Goal: Find contact information: Find contact information

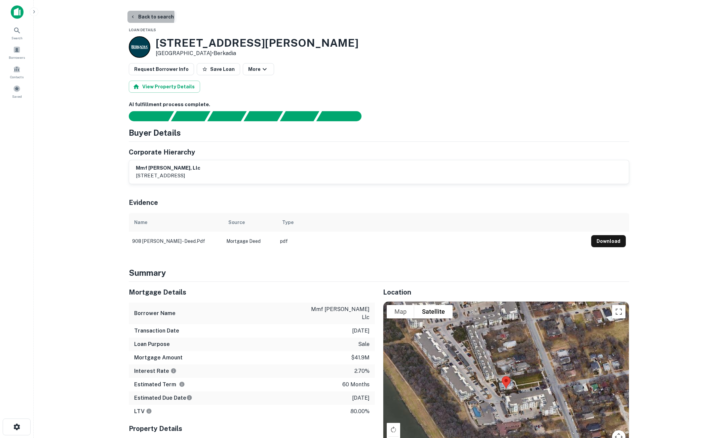
click at [132, 16] on icon "button" at bounding box center [132, 16] width 5 height 5
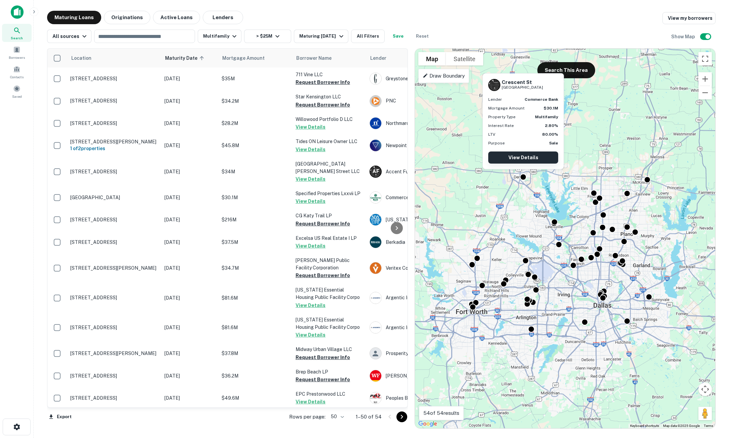
click at [534, 158] on link "View Details" at bounding box center [523, 158] width 70 height 12
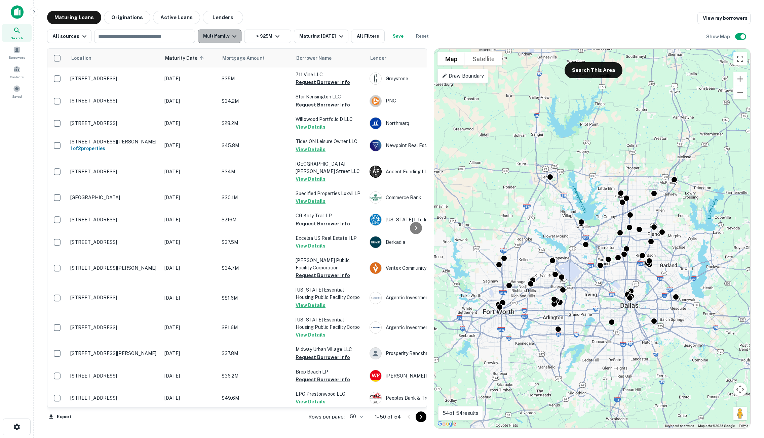
click at [225, 31] on button "Multifamily" at bounding box center [220, 36] width 44 height 13
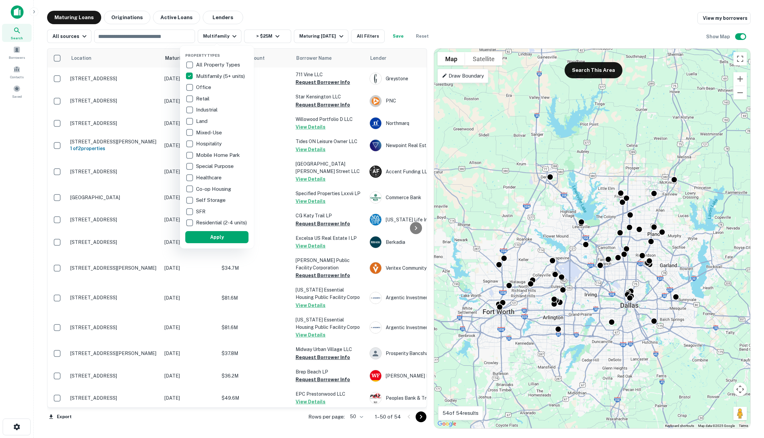
click at [199, 212] on p "SFR" at bounding box center [201, 212] width 11 height 8
click at [207, 238] on button "Apply" at bounding box center [212, 237] width 63 height 12
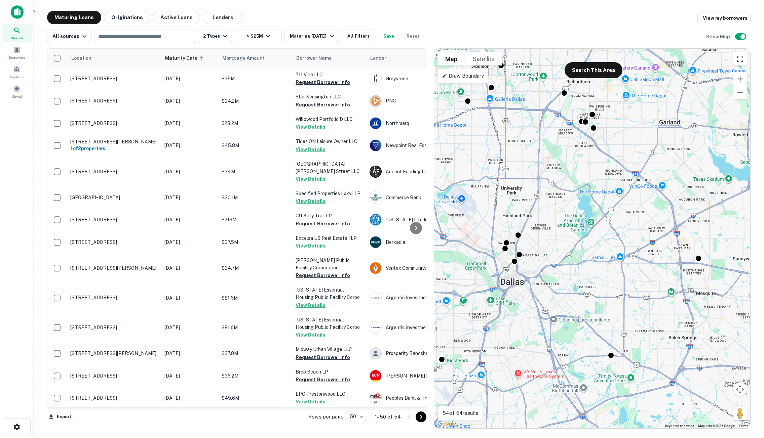
drag, startPoint x: 597, startPoint y: 317, endPoint x: 460, endPoint y: 273, distance: 143.8
click at [460, 273] on div "To activate drag with keyboard, press Alt + Enter. Once in keyboard drag state,…" at bounding box center [592, 239] width 316 height 380
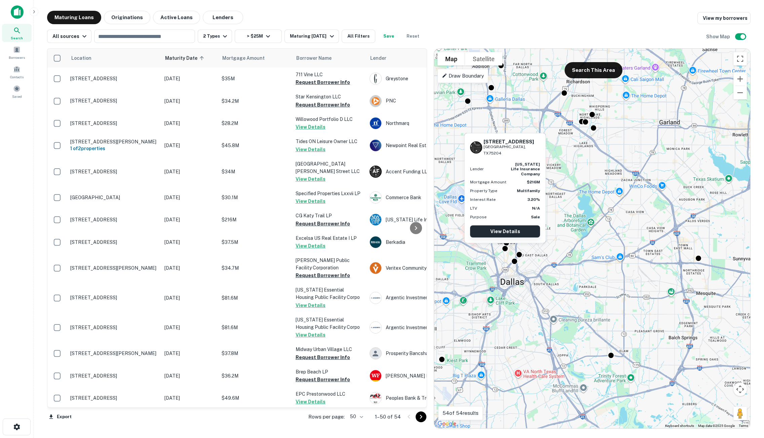
click at [504, 233] on link "View Details" at bounding box center [505, 232] width 70 height 12
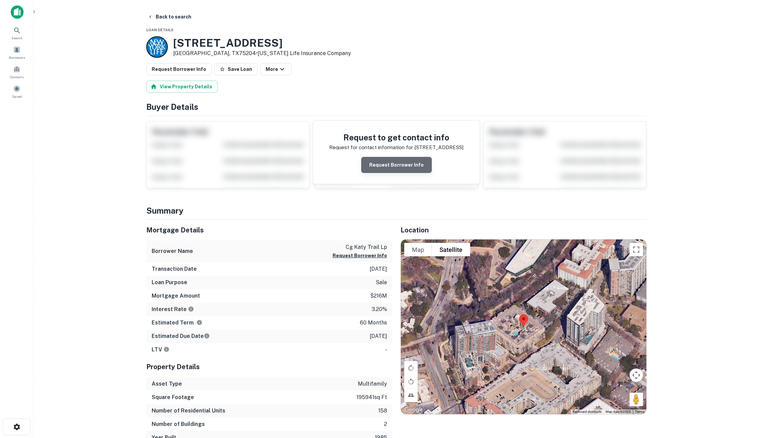
click at [400, 164] on button "Request Borrower Info" at bounding box center [396, 165] width 71 height 16
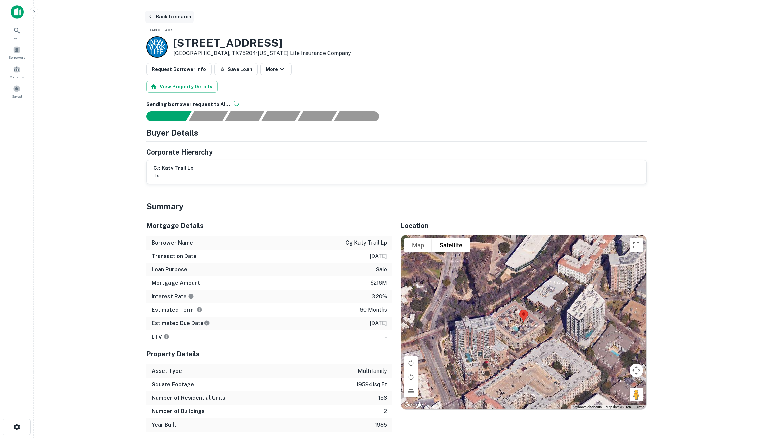
click at [156, 16] on button "Back to search" at bounding box center [169, 17] width 49 height 12
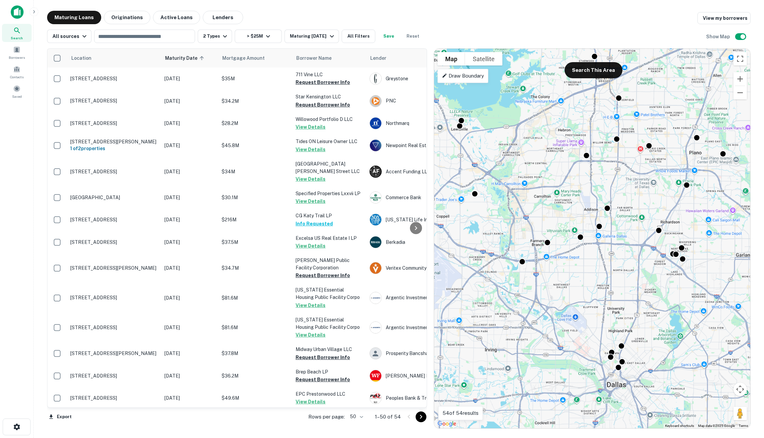
drag, startPoint x: 660, startPoint y: 260, endPoint x: 569, endPoint y: 348, distance: 126.9
click at [569, 349] on div "To activate drag with keyboard, press Alt + Enter. Once in keyboard drag state,…" at bounding box center [592, 239] width 316 height 380
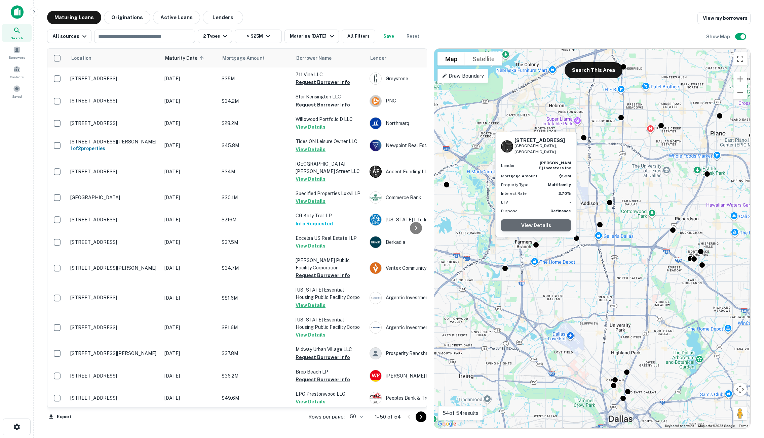
click at [542, 228] on link "View Details" at bounding box center [536, 225] width 70 height 12
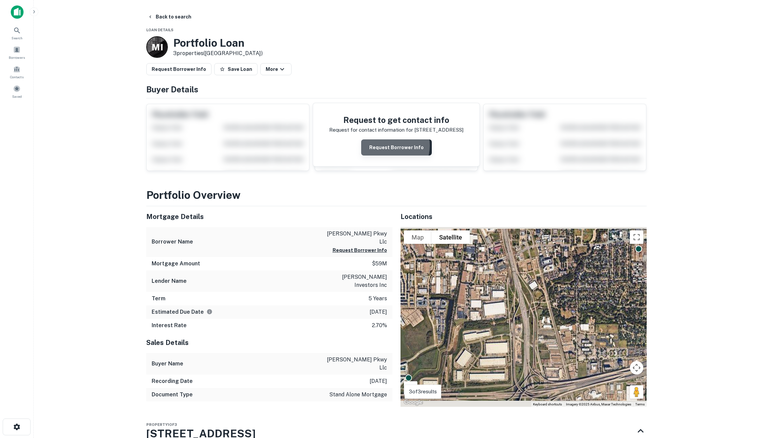
click at [387, 146] on button "Request Borrower Info" at bounding box center [396, 147] width 71 height 16
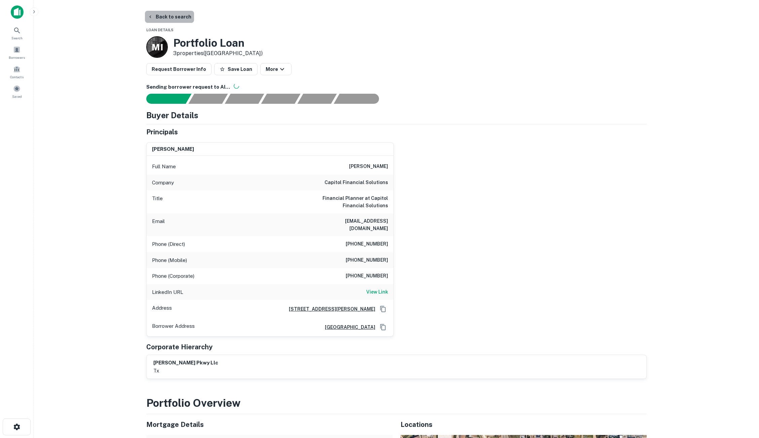
click at [169, 16] on button "Back to search" at bounding box center [169, 17] width 49 height 12
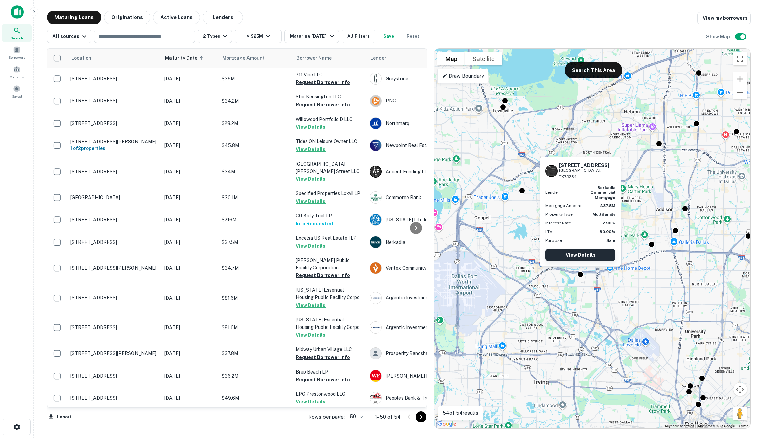
click at [588, 254] on link "View Details" at bounding box center [580, 255] width 70 height 12
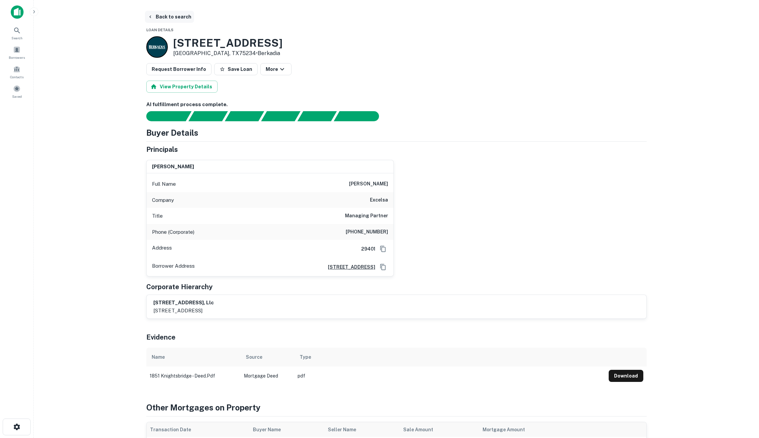
click at [151, 15] on icon "button" at bounding box center [150, 16] width 5 height 5
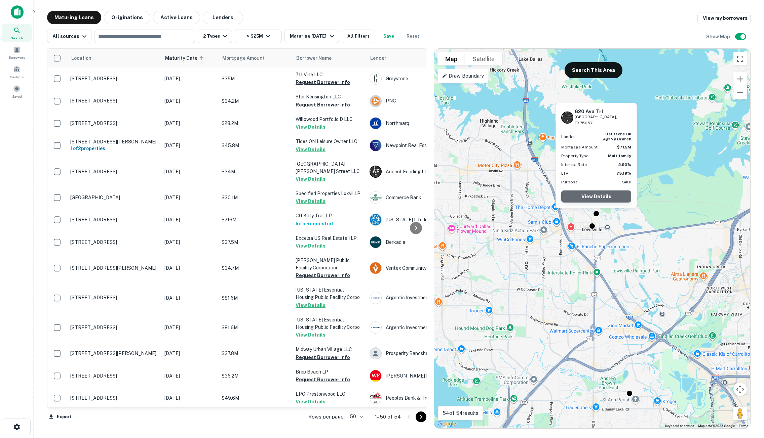
click at [597, 193] on link "View Details" at bounding box center [596, 197] width 70 height 12
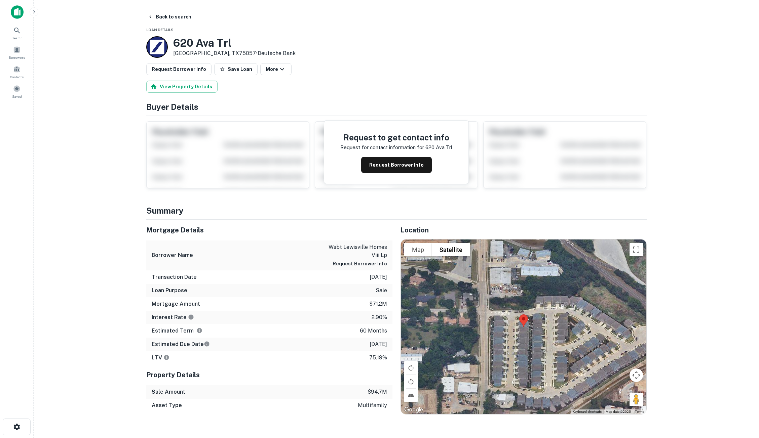
click at [392, 173] on div "Request to get contact info Request for contact information for 620 ava trl Req…" at bounding box center [396, 152] width 144 height 63
click at [395, 165] on button "Request Borrower Info" at bounding box center [396, 165] width 71 height 16
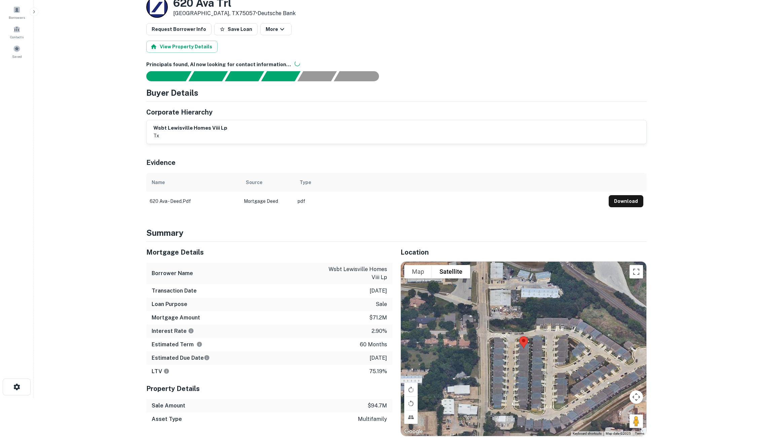
scroll to position [101, 0]
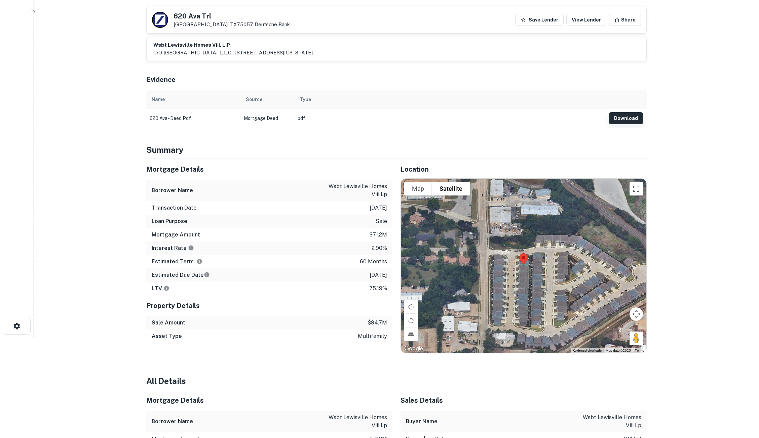
click at [622, 120] on button "Download" at bounding box center [625, 118] width 35 height 12
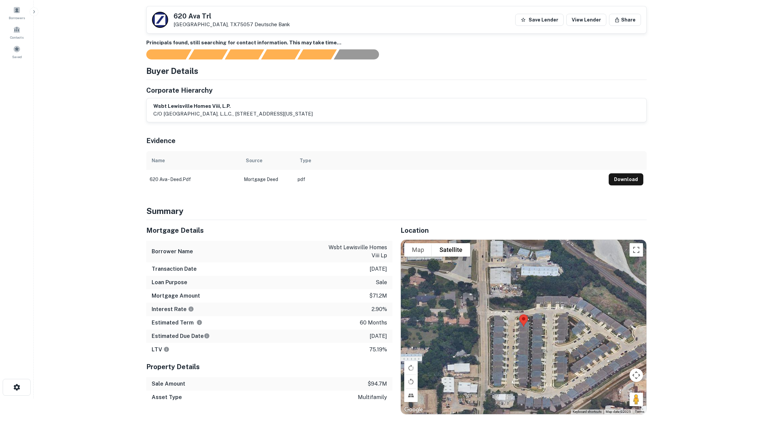
scroll to position [0, 0]
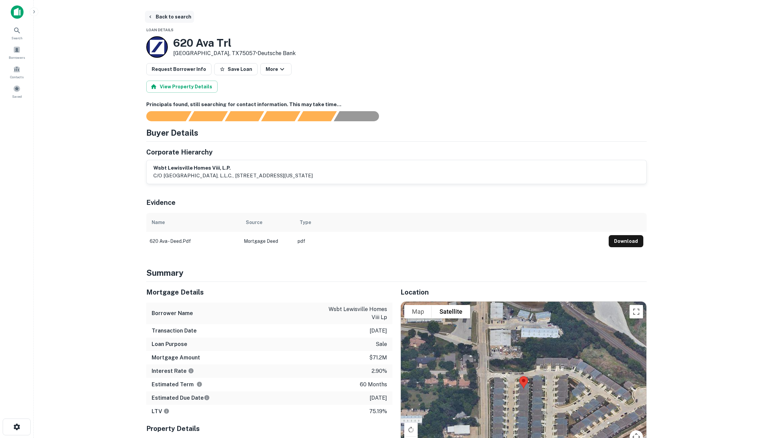
click at [161, 22] on button "Back to search" at bounding box center [169, 17] width 49 height 12
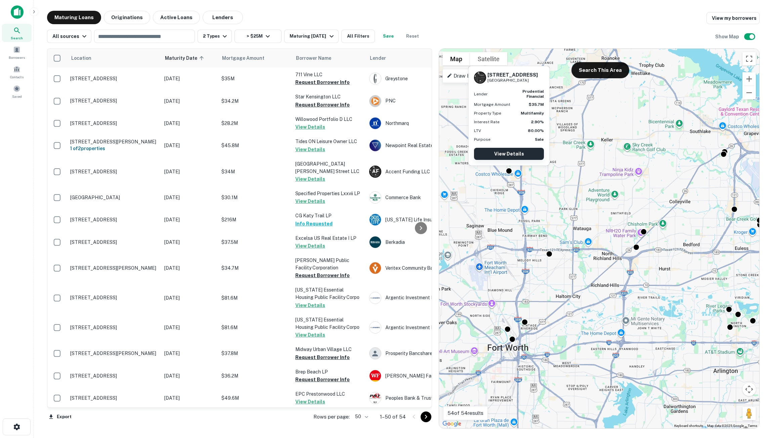
click at [530, 153] on link "View Details" at bounding box center [509, 154] width 70 height 12
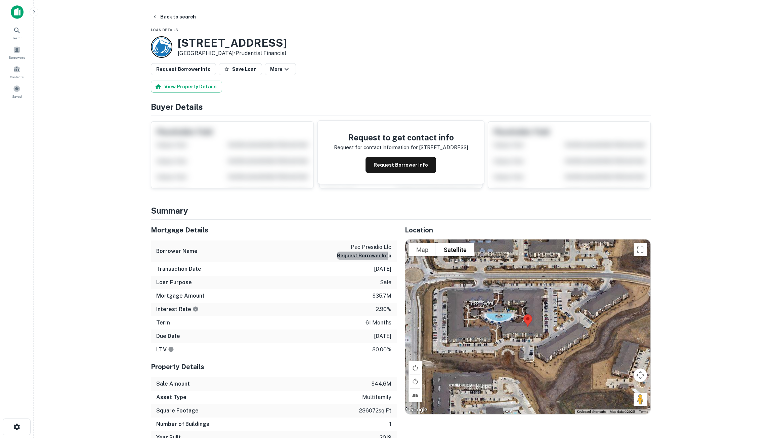
click at [353, 257] on button "Request Borrower Info" at bounding box center [364, 256] width 54 height 8
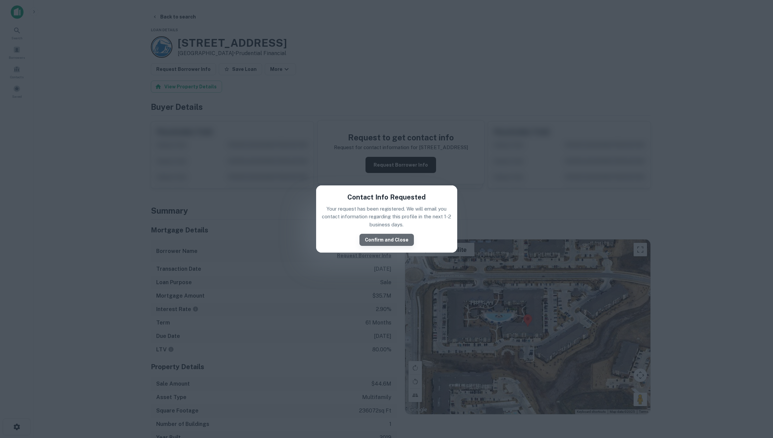
click at [391, 241] on button "Confirm and Close" at bounding box center [387, 240] width 54 height 12
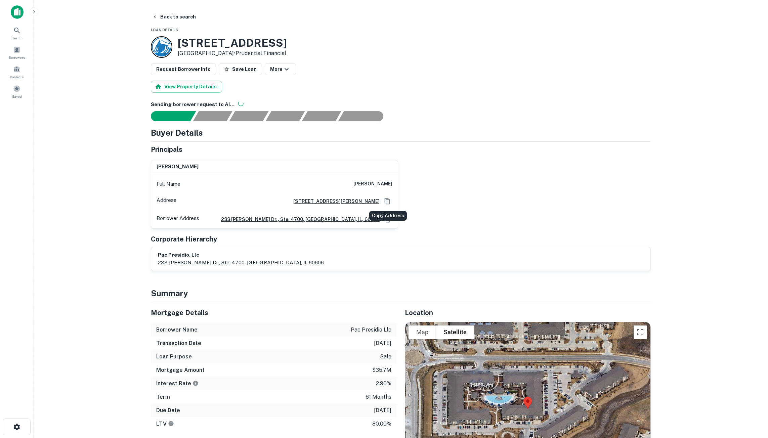
click at [386, 201] on icon "Copy Address" at bounding box center [387, 201] width 7 height 7
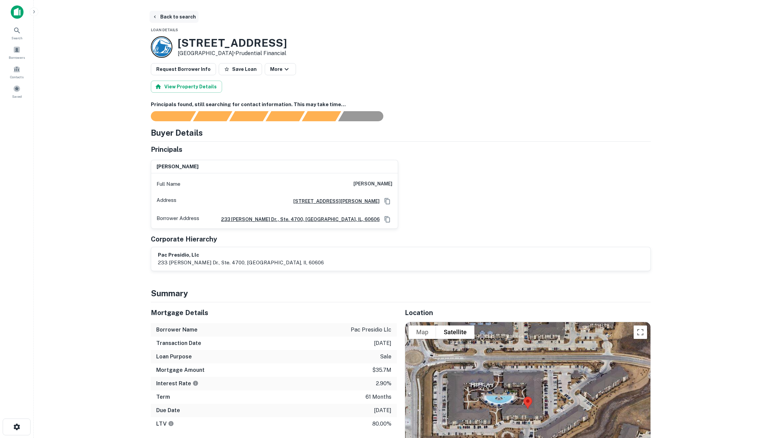
click at [156, 16] on icon "button" at bounding box center [154, 16] width 5 height 5
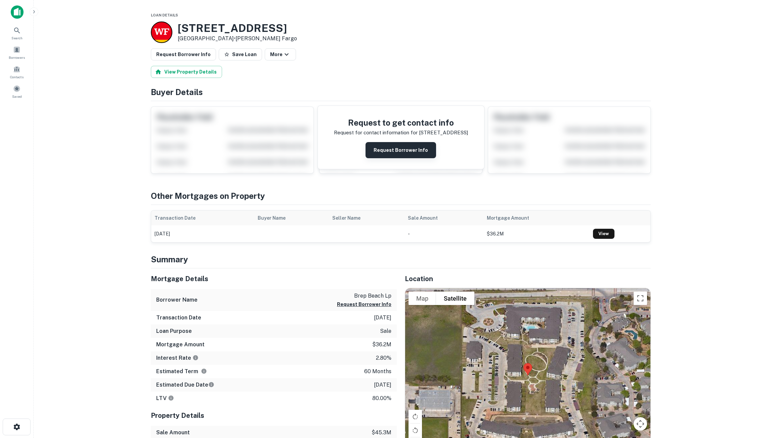
click at [403, 153] on button "Request Borrower Info" at bounding box center [401, 150] width 71 height 16
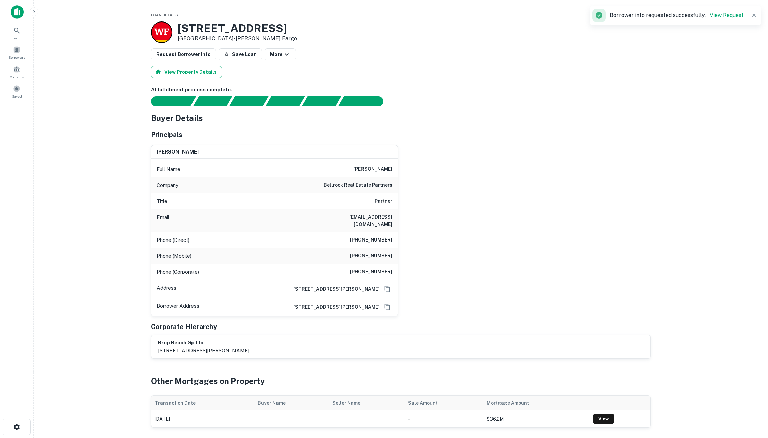
click at [341, 186] on h6 "bellrock real estate partners" at bounding box center [358, 185] width 69 height 8
click at [338, 217] on h6 "awonderly@livebellrock.com" at bounding box center [352, 220] width 81 height 15
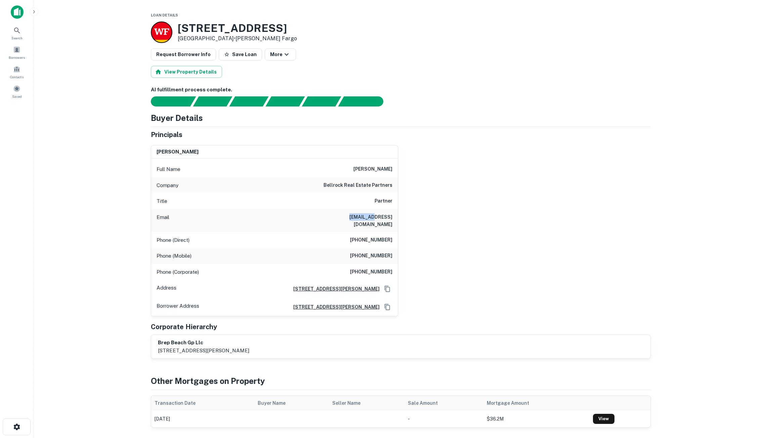
click at [336, 222] on div "Email awonderly@livebellrock.com" at bounding box center [274, 220] width 247 height 23
click at [365, 219] on h6 "awonderly@livebellrock.com" at bounding box center [352, 220] width 81 height 15
click at [364, 218] on h6 "awonderly@livebellrock.com" at bounding box center [352, 220] width 81 height 15
drag, startPoint x: 368, startPoint y: 216, endPoint x: 277, endPoint y: 211, distance: 91.5
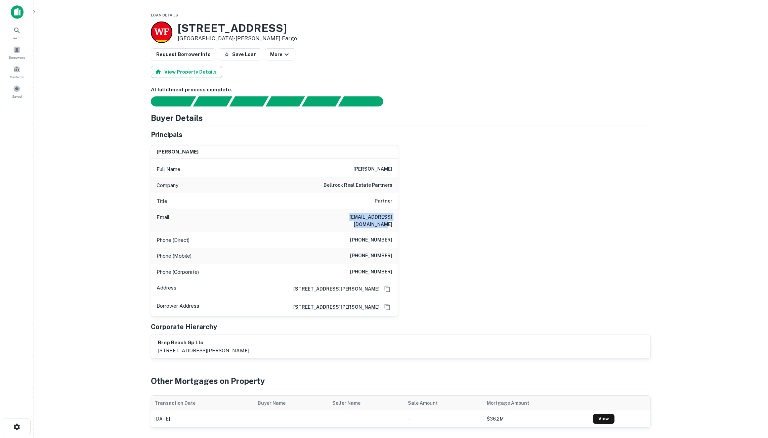
click at [277, 211] on div "Email awonderly@livebellrock.com" at bounding box center [274, 220] width 247 height 23
copy h6 "awonderly@livebellrock.com"
click at [532, 153] on div "anthony wonderly Full Name anthony wonderly Company bellrock real estate partne…" at bounding box center [399, 228] width 506 height 177
